Goal: Find specific page/section: Find specific page/section

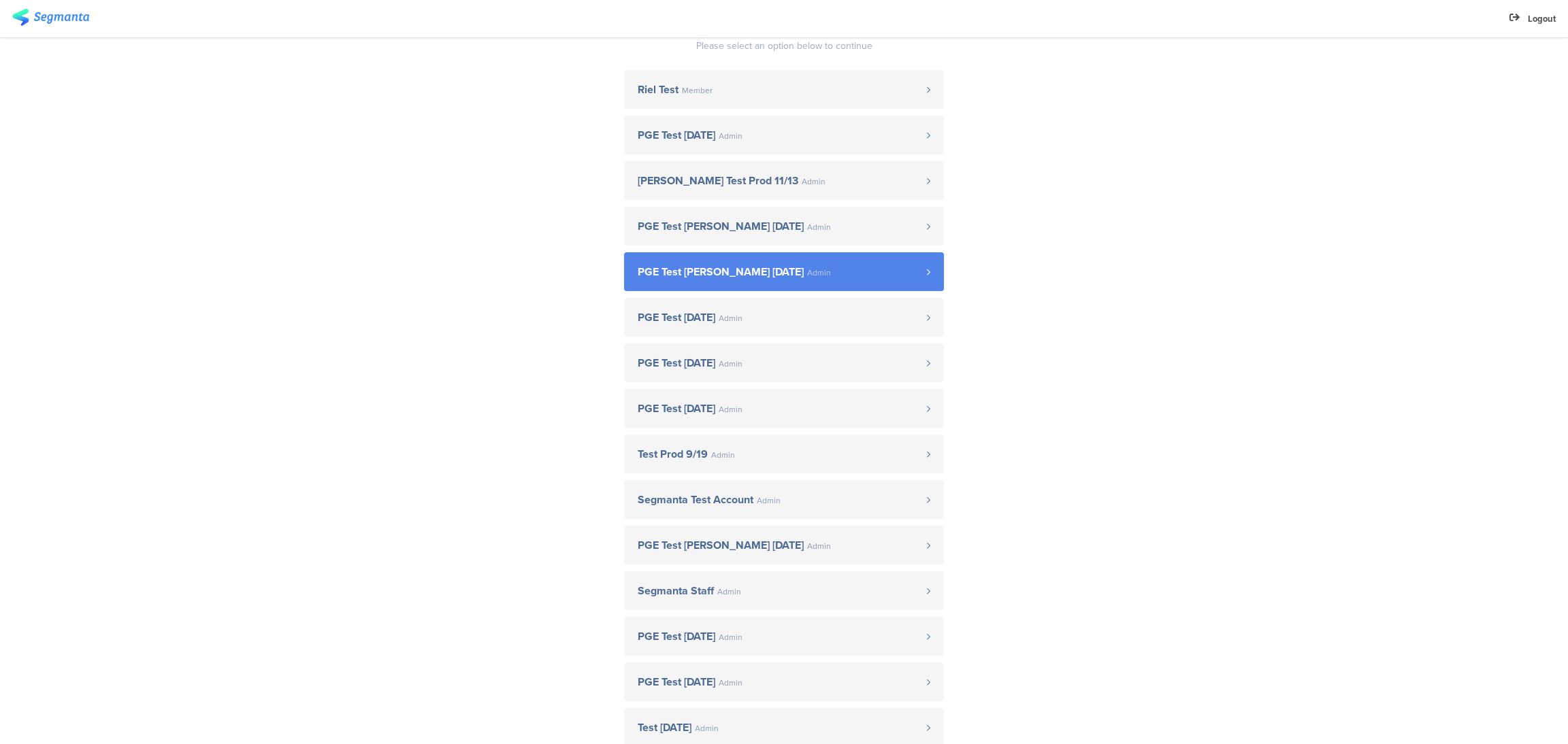
scroll to position [102, 0]
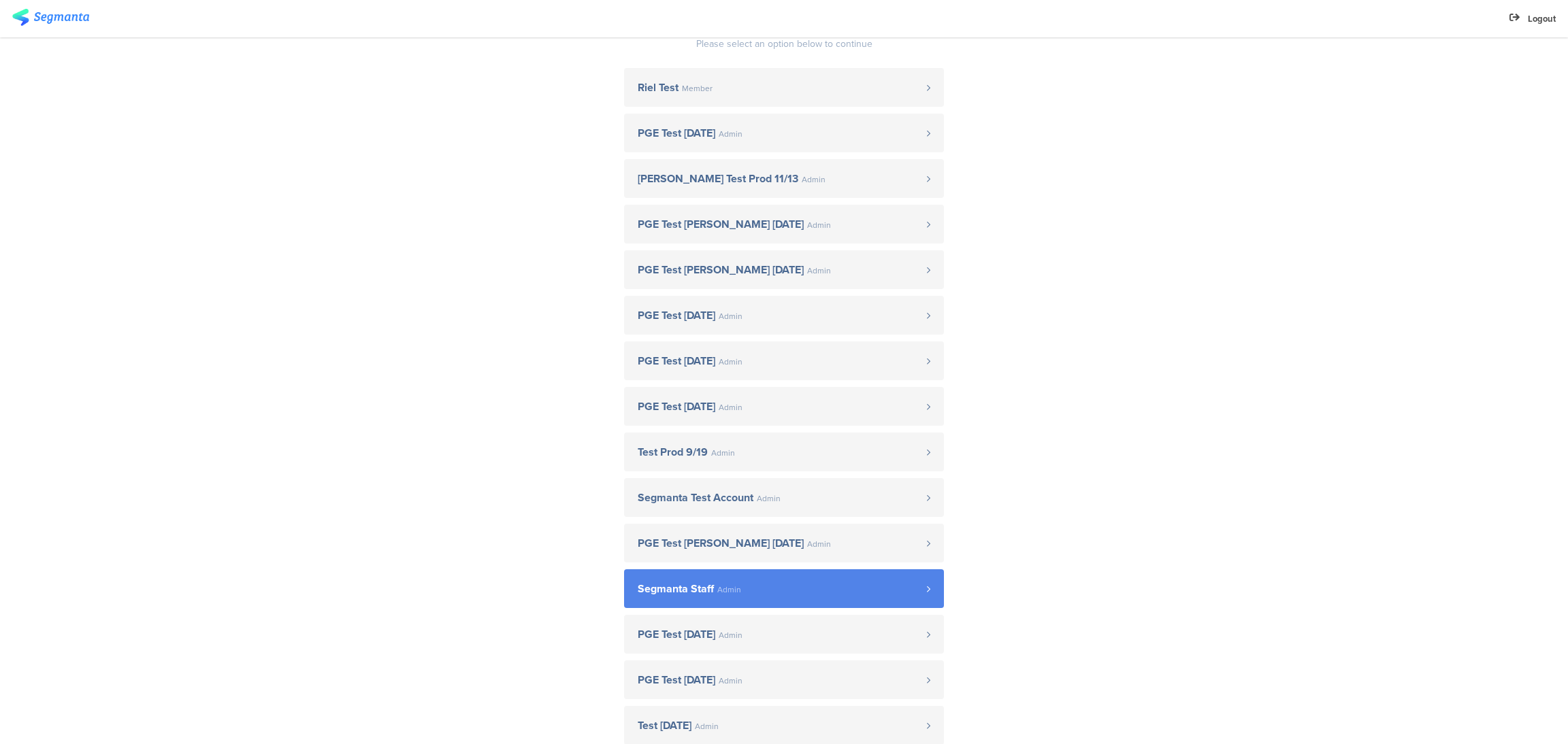
click at [765, 601] on link "Segmanta Staff Admin" at bounding box center [783, 588] width 320 height 39
